Goal: Task Accomplishment & Management: Complete application form

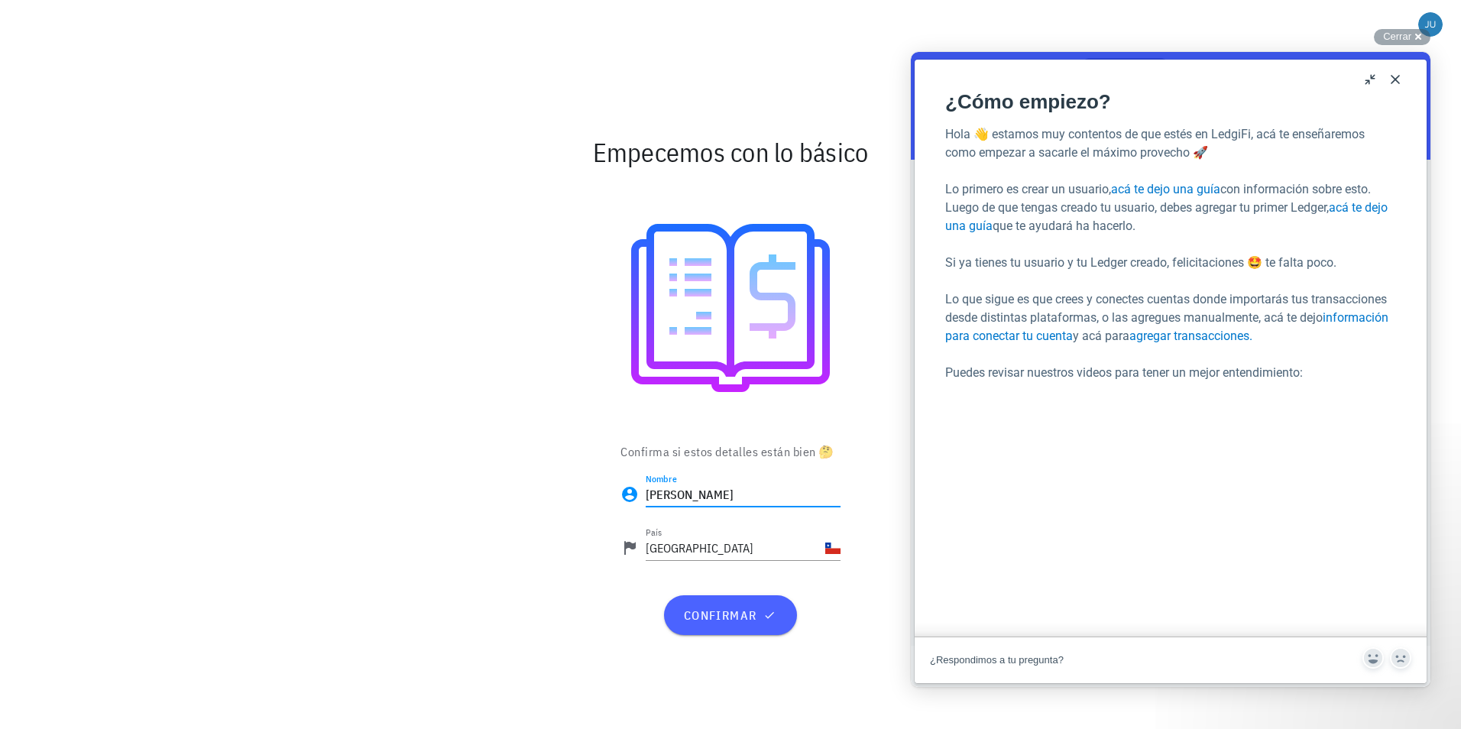
type input "JUAN"
click at [726, 617] on span "confirmar" at bounding box center [730, 614] width 96 height 15
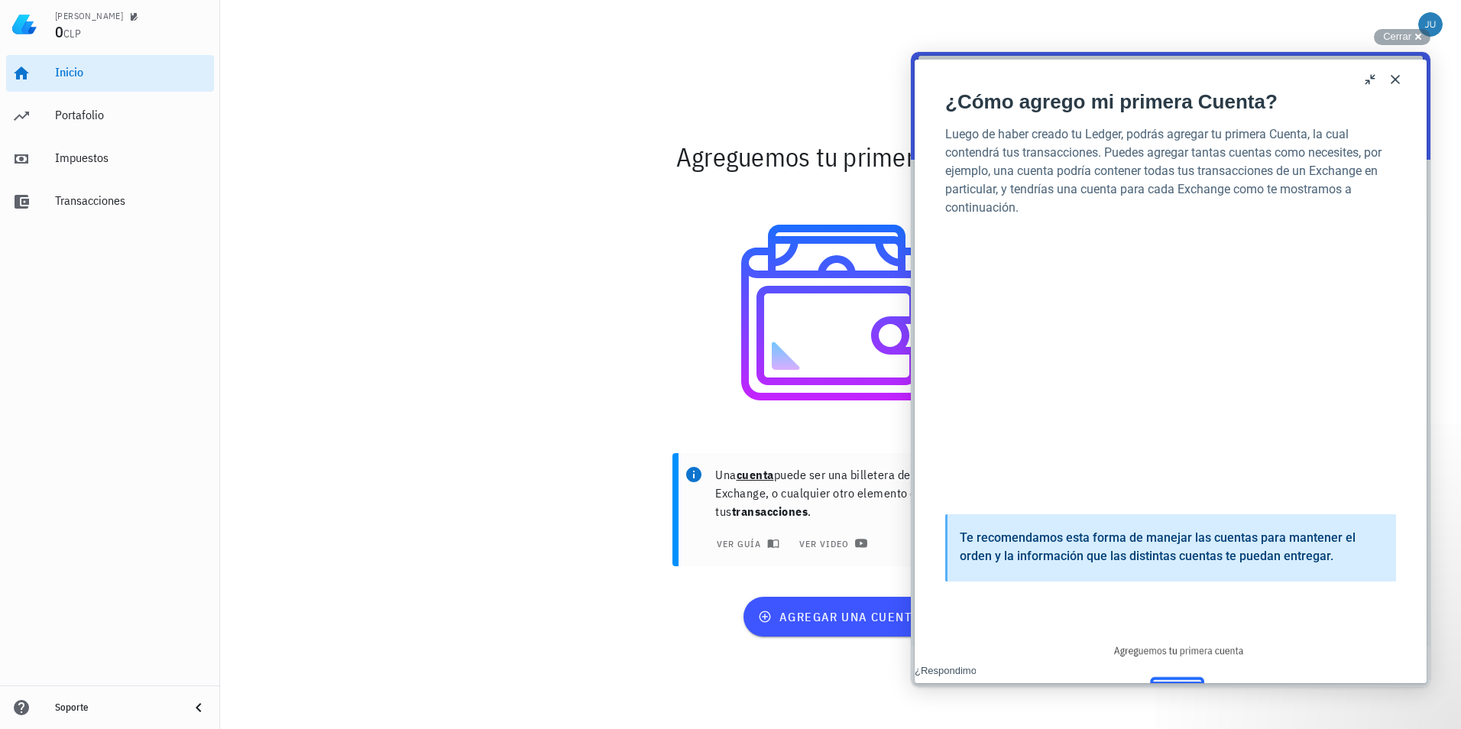
click at [1397, 78] on button "Close" at bounding box center [1395, 79] width 24 height 24
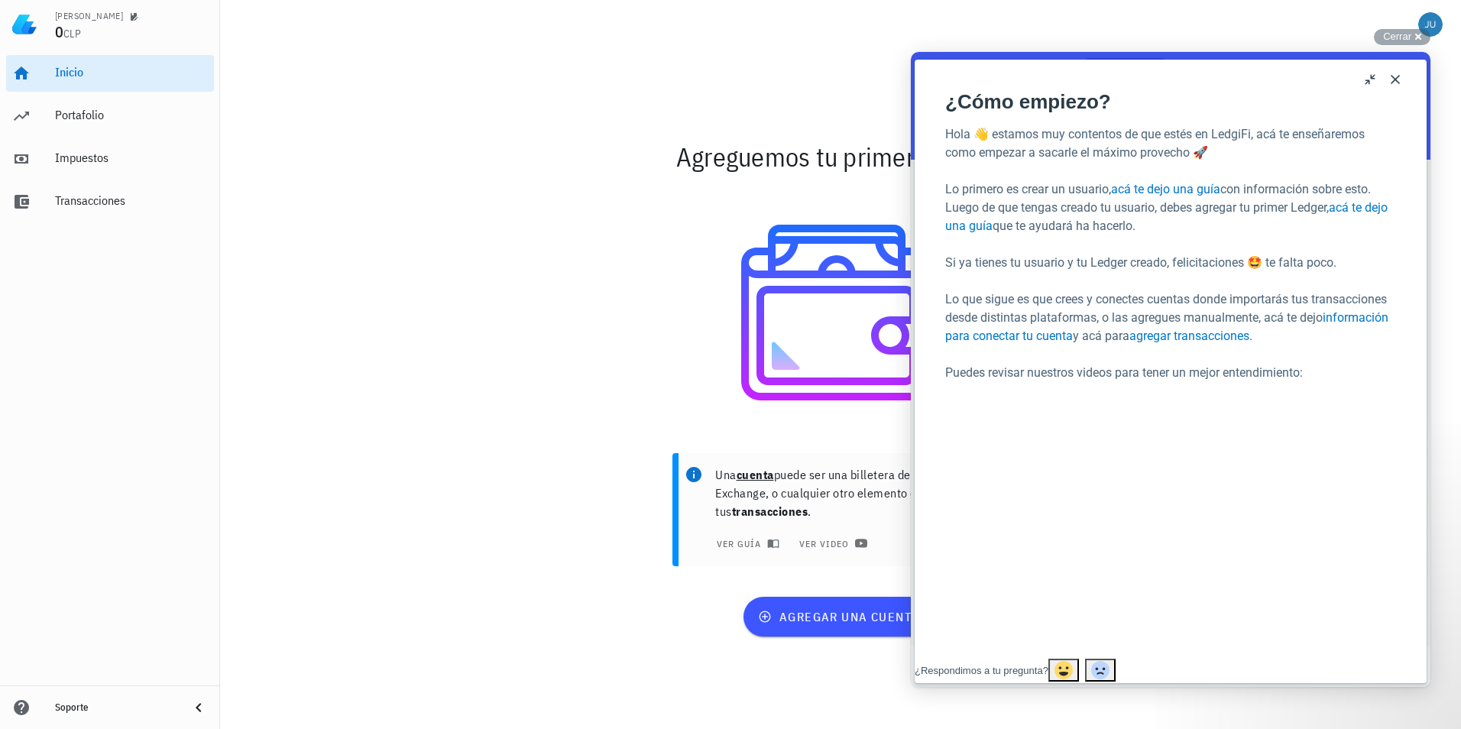
click at [1397, 78] on button "Close" at bounding box center [1395, 79] width 24 height 24
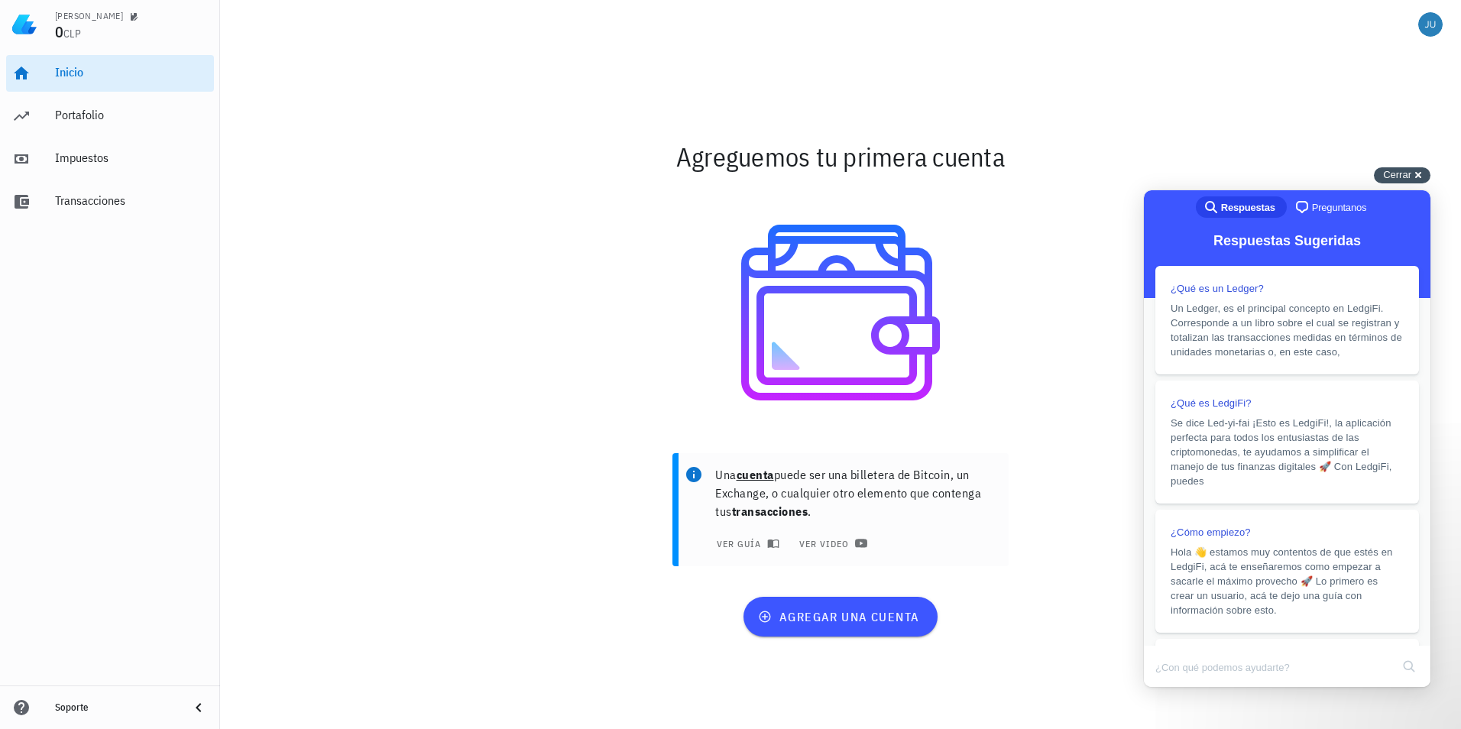
click at [1417, 173] on div "Cerrar cross-small" at bounding box center [1402, 175] width 57 height 16
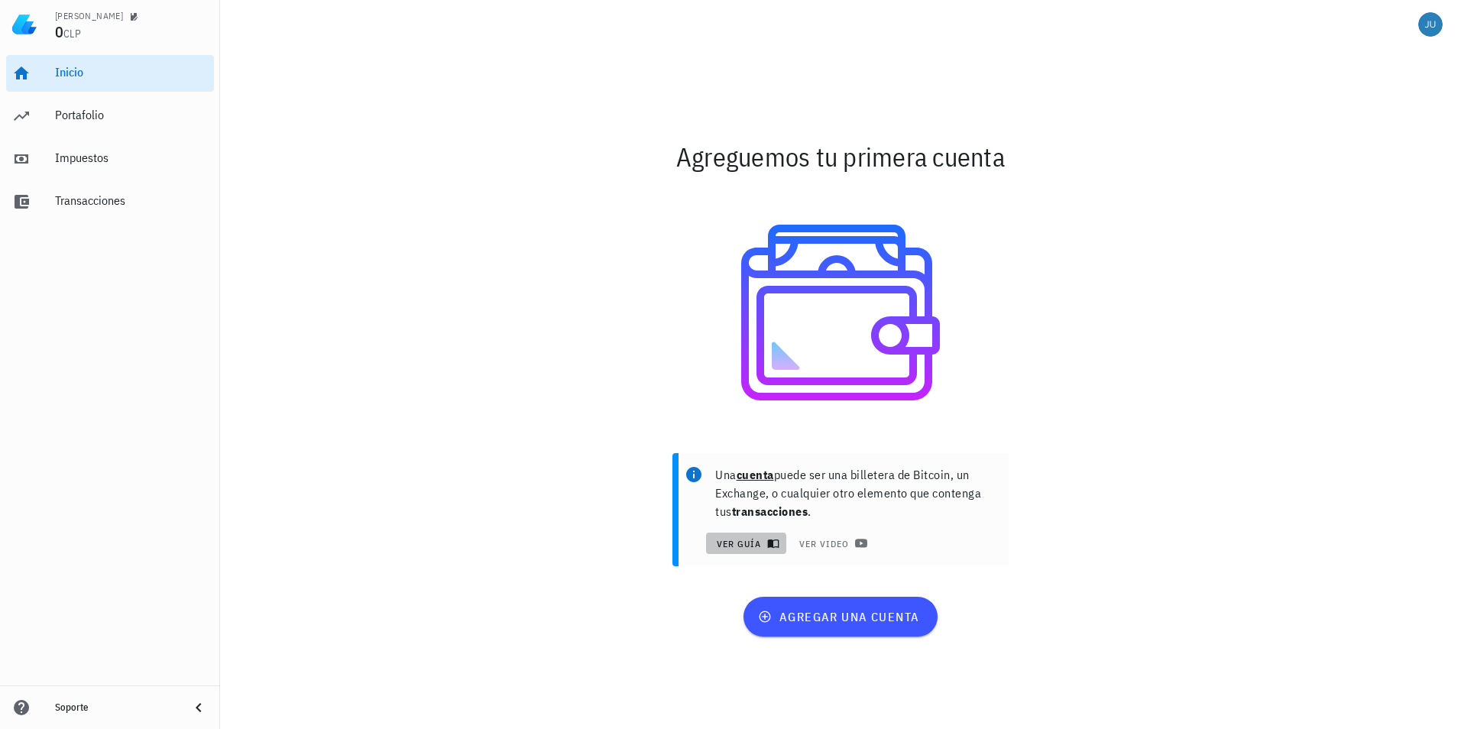
click at [776, 542] on icon "button" at bounding box center [773, 543] width 12 height 12
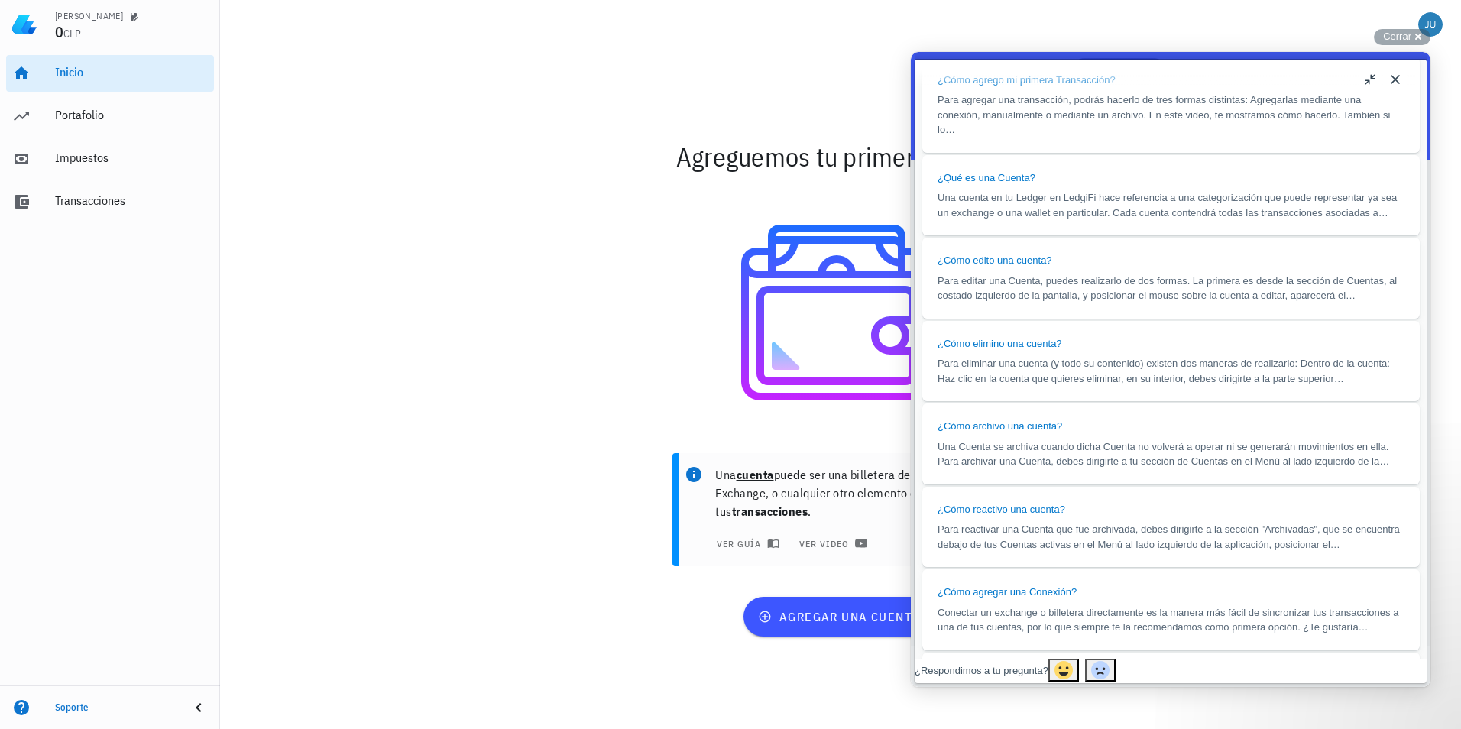
scroll to position [1182, 0]
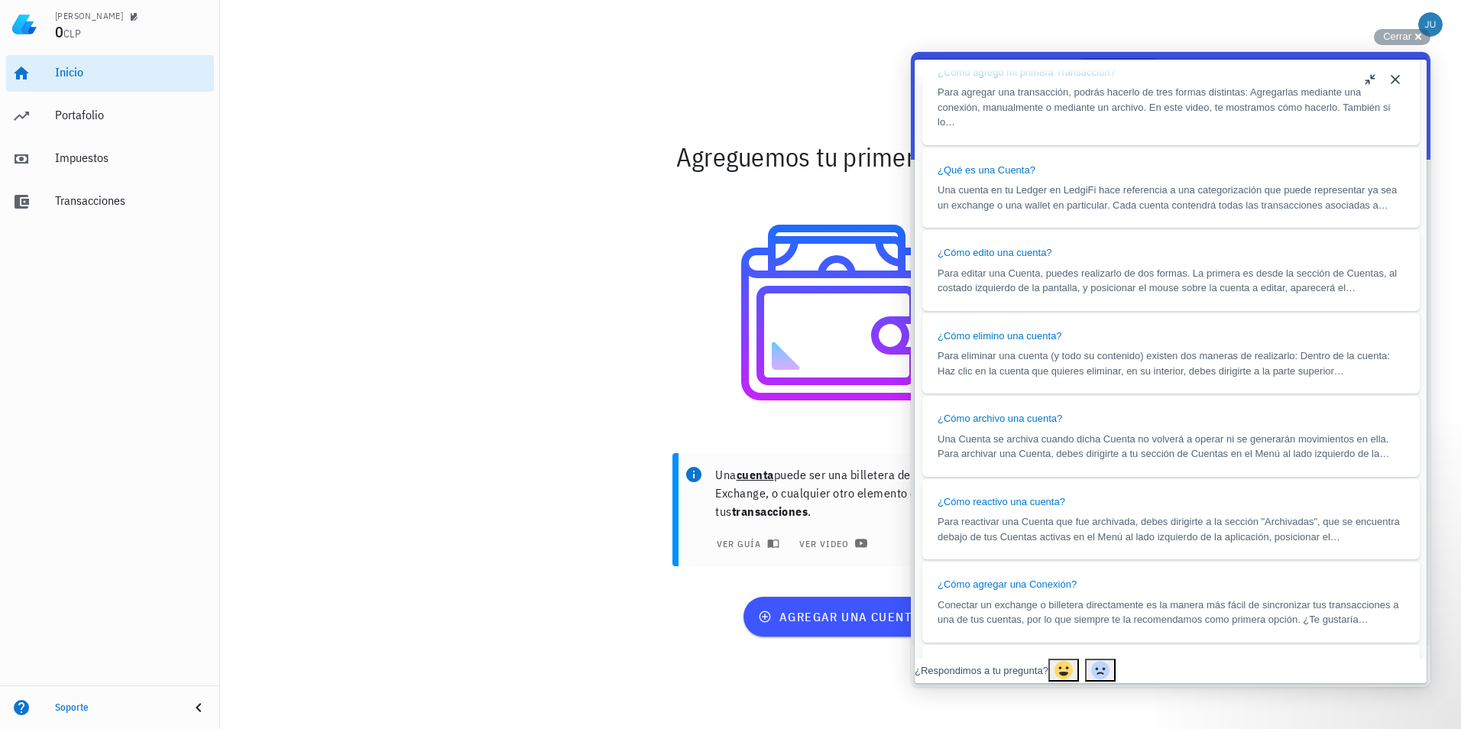
drag, startPoint x: 1421, startPoint y: 214, endPoint x: 2371, endPoint y: 594, distance: 1023.1
click at [1396, 72] on button "Close" at bounding box center [1395, 79] width 24 height 24
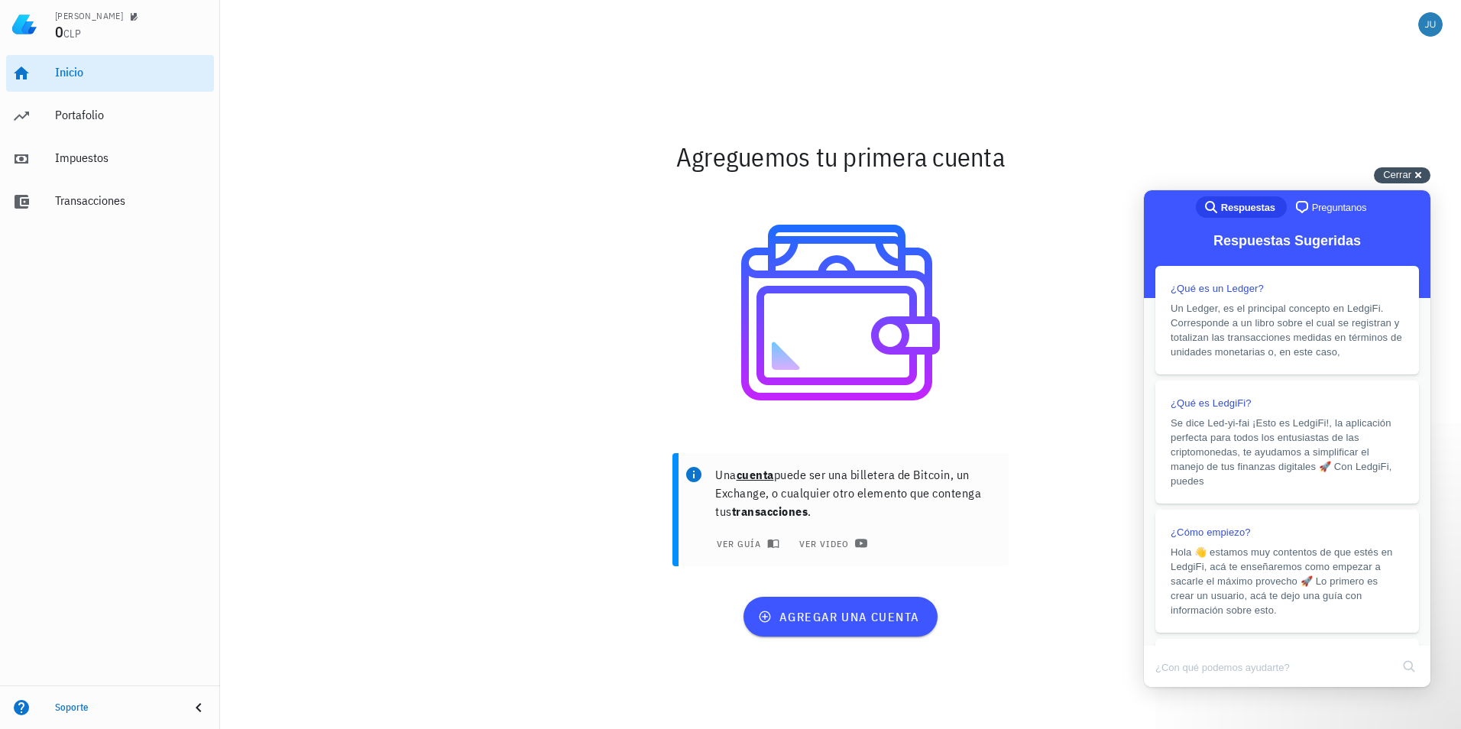
click at [1420, 176] on div "Cerrar cross-small" at bounding box center [1402, 175] width 57 height 16
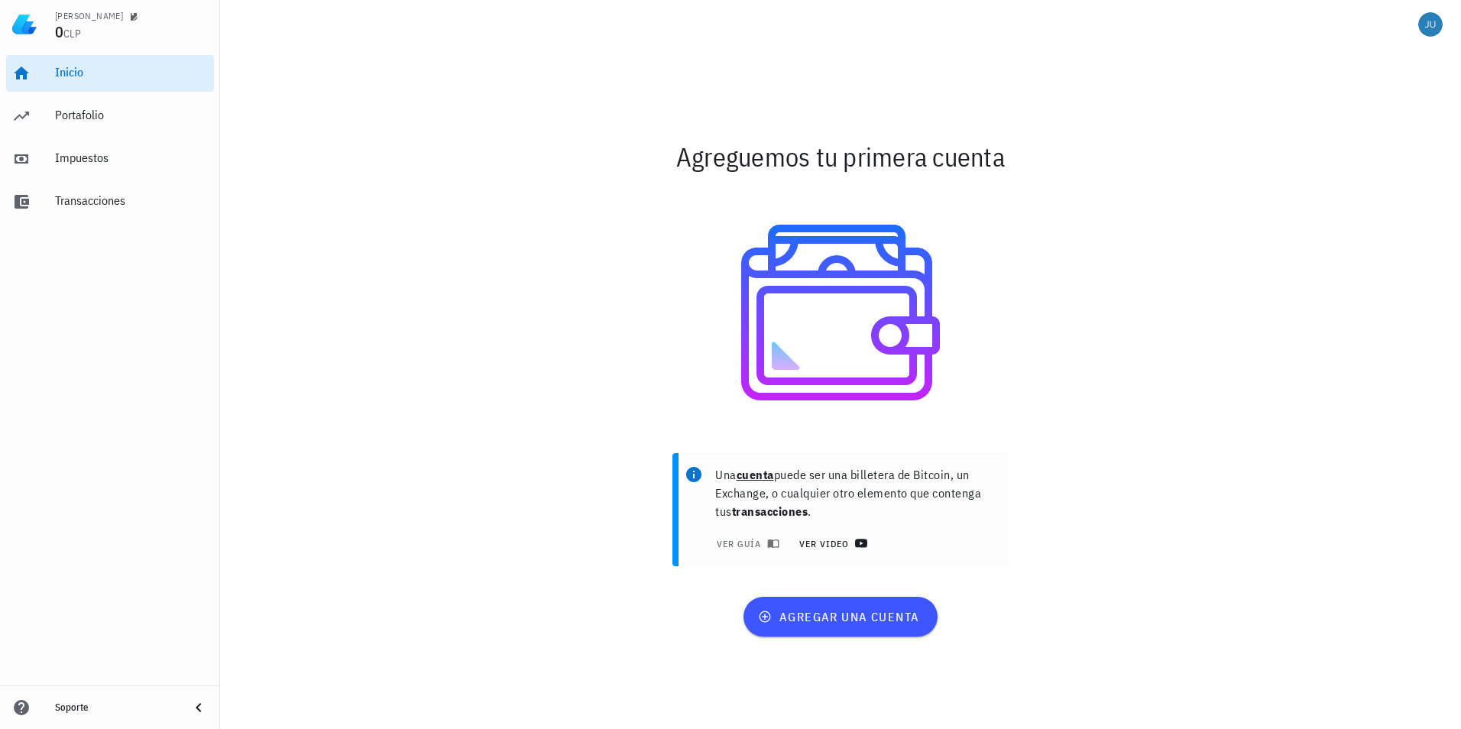
click at [859, 546] on icon at bounding box center [861, 543] width 12 height 8
